Goal: Information Seeking & Learning: Learn about a topic

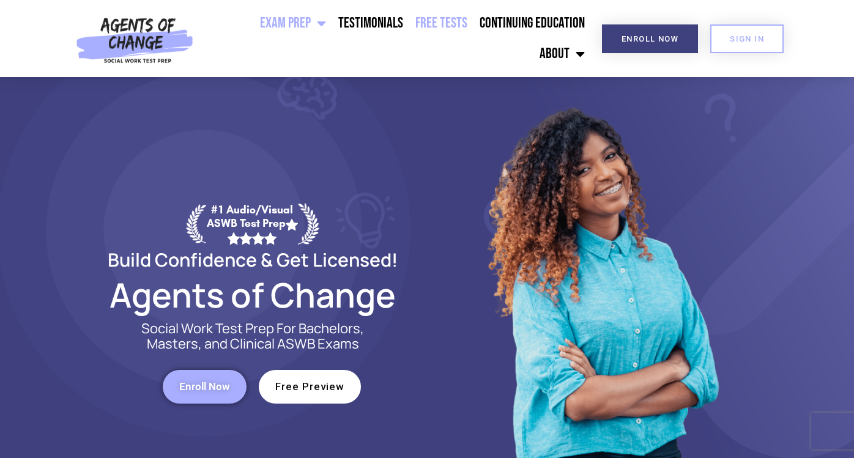
scroll to position [20, 0]
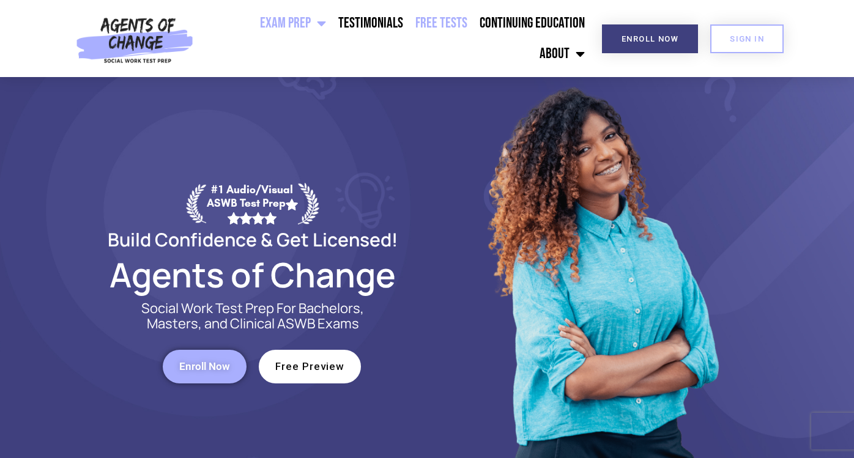
click at [409, 39] on link "Free Tests" at bounding box center [441, 23] width 64 height 31
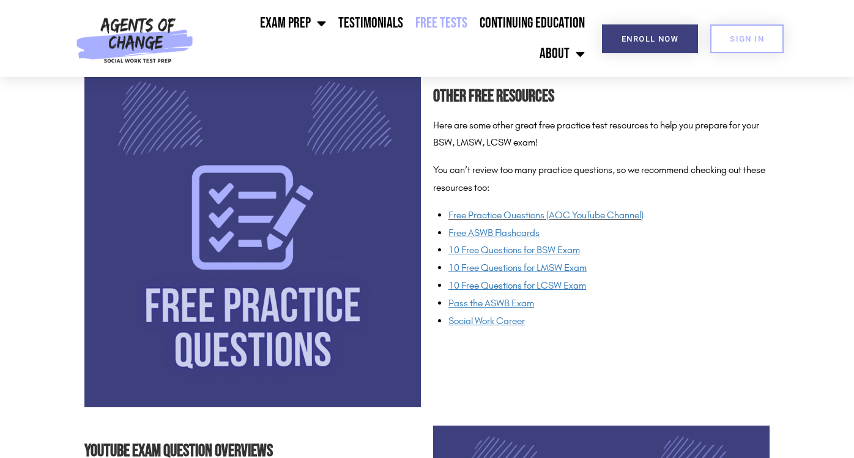
scroll to position [905, 0]
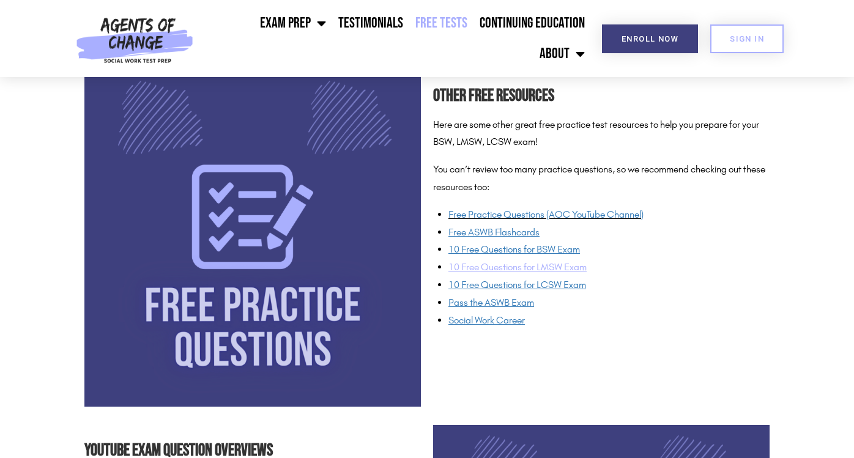
click at [484, 268] on span "10 Free Questions for LMSW Exam" at bounding box center [517, 267] width 138 height 12
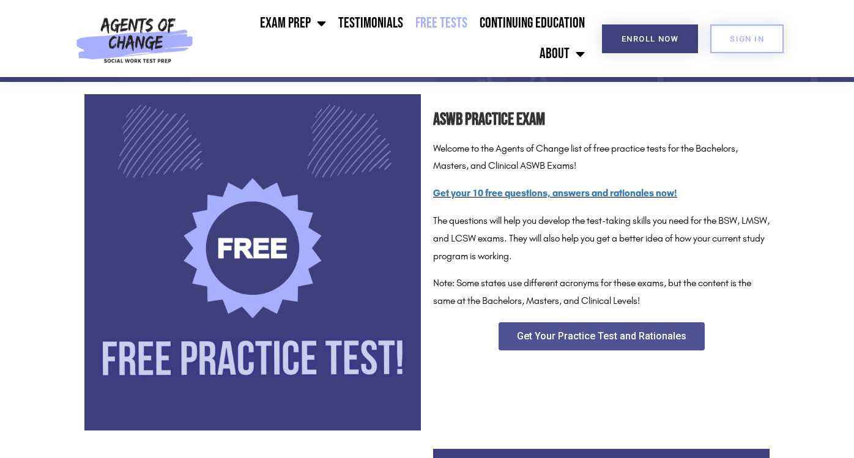
scroll to position [179, 0]
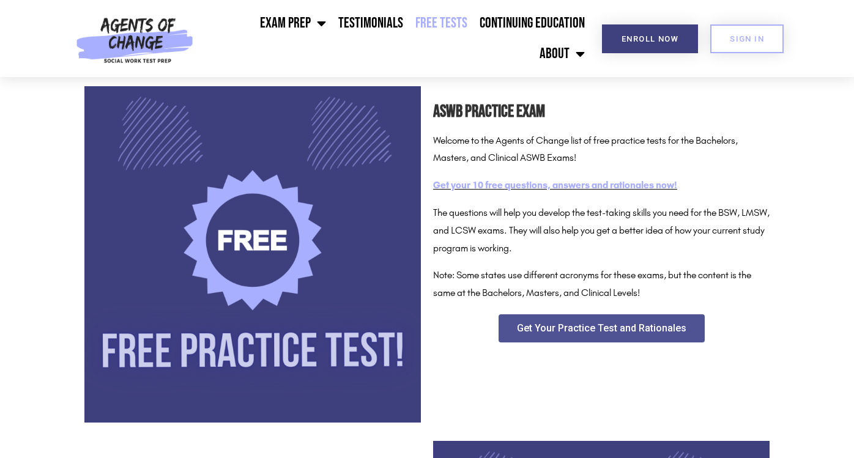
click at [524, 184] on link "Get your 10 free questions, answers and rationales now!" at bounding box center [555, 185] width 244 height 12
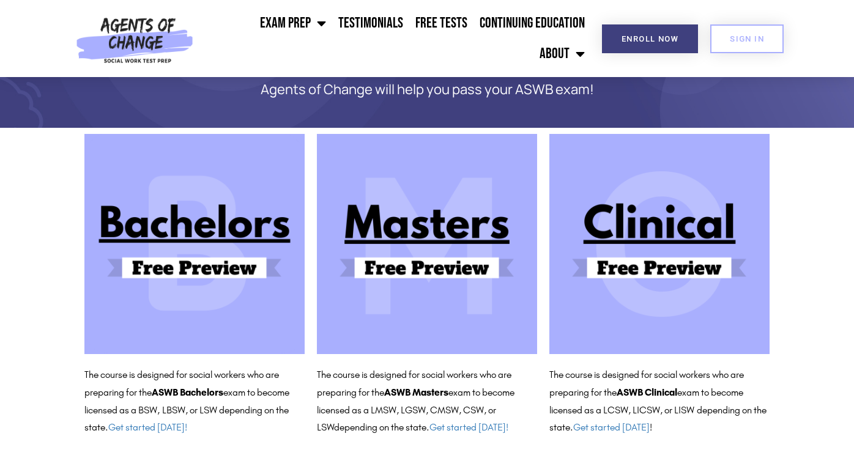
click at [396, 257] on img at bounding box center [427, 244] width 220 height 220
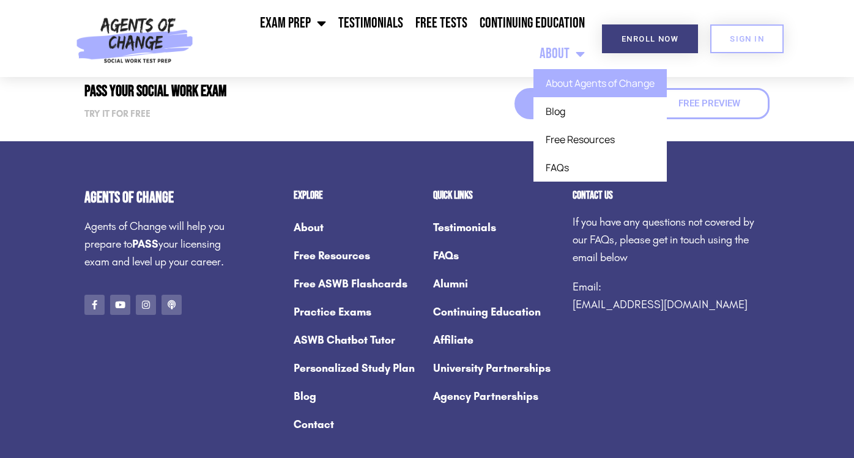
click at [561, 71] on link "About Agents of Change" at bounding box center [599, 83] width 133 height 28
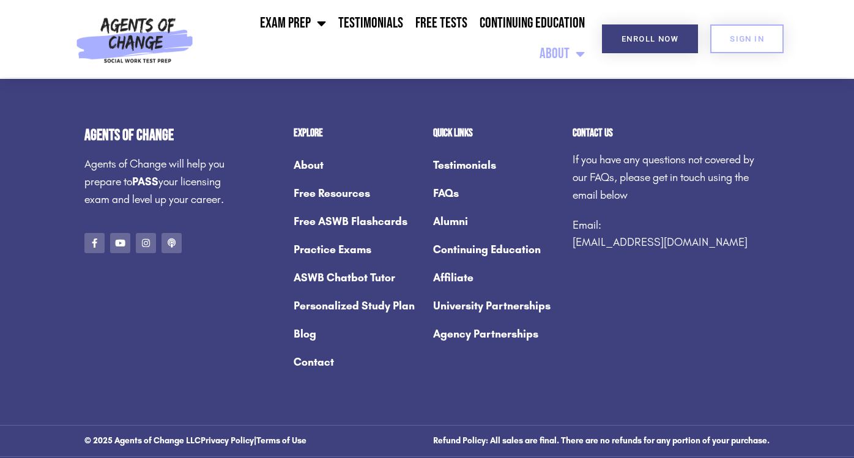
scroll to position [1780, 0]
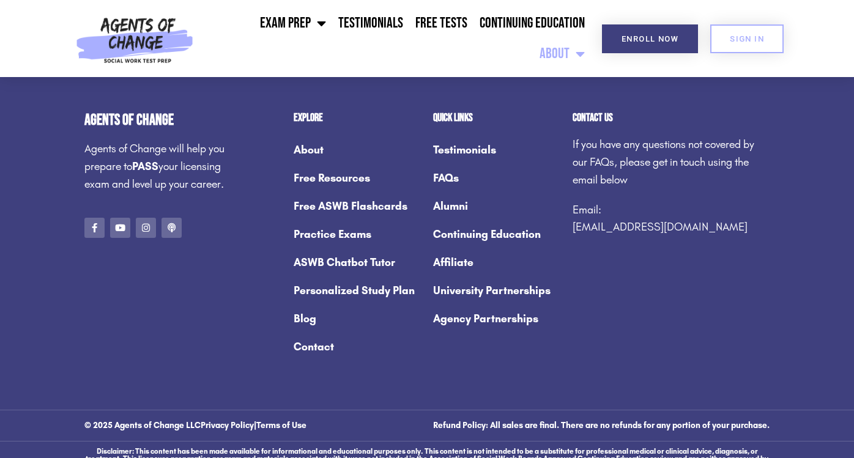
click at [326, 220] on link "Practice Exams" at bounding box center [357, 234] width 127 height 28
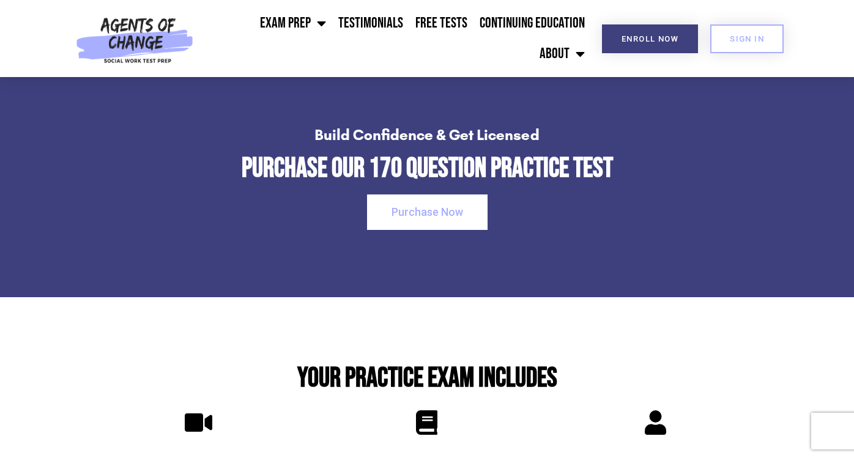
scroll to position [1711, 0]
